Goal: Submit feedback/report problem

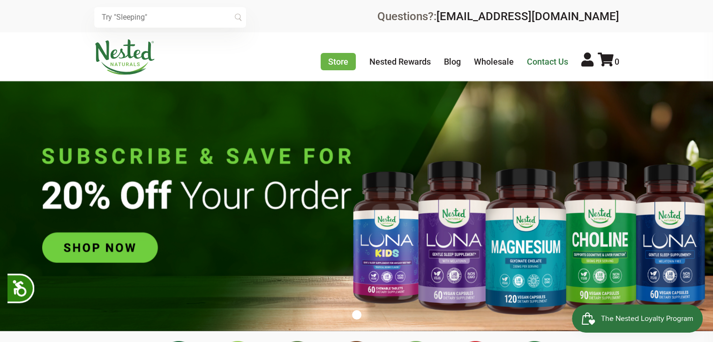
click at [540, 62] on link "Contact Us" at bounding box center [547, 62] width 41 height 10
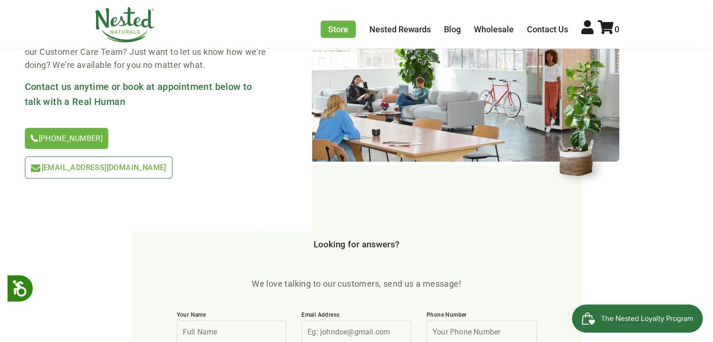
click at [167, 163] on span "[EMAIL_ADDRESS][DOMAIN_NAME]" at bounding box center [104, 167] width 125 height 9
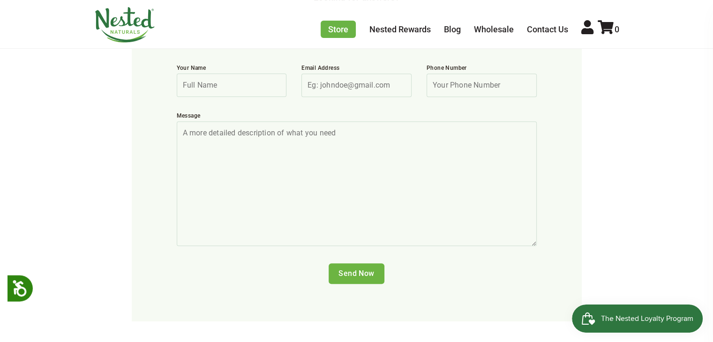
scroll to position [375, 0]
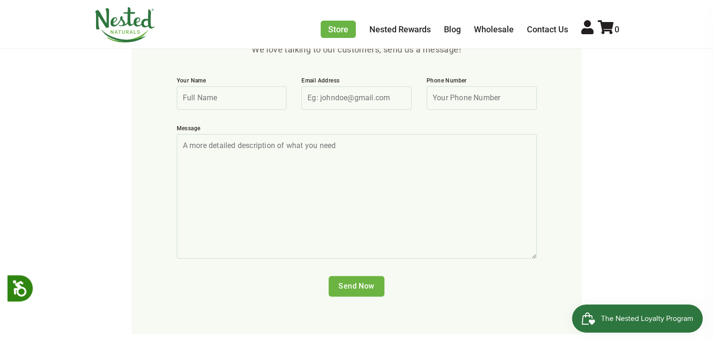
paste textarea "In the event you ever have products you no longer need (Dated, Damaged, Discont…"
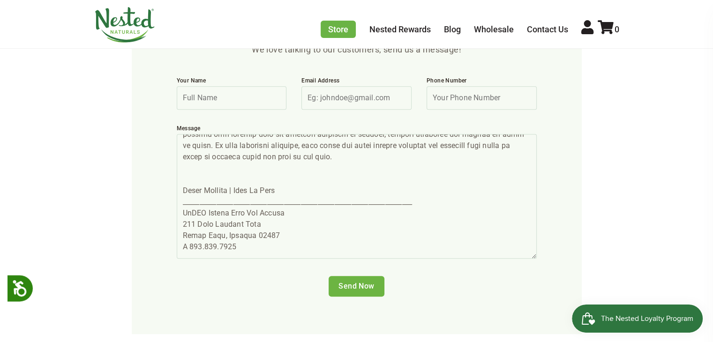
scroll to position [0, 0]
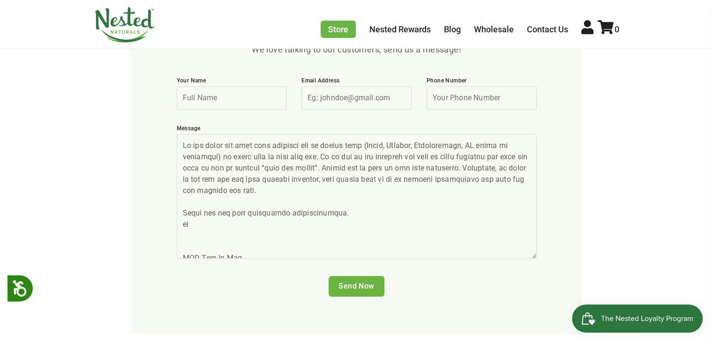
click at [188, 134] on textarea "Message" at bounding box center [357, 196] width 360 height 125
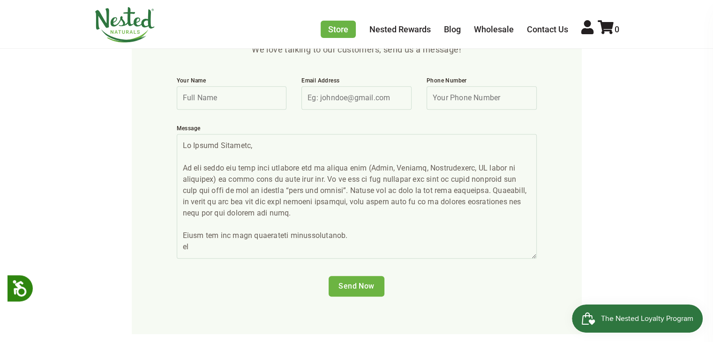
type textarea "Hi Nested Naturals, In the event you ever have products you no longer need (Dat…"
click at [359, 276] on input "Send Now" at bounding box center [357, 286] width 56 height 21
